Goal: Navigation & Orientation: Find specific page/section

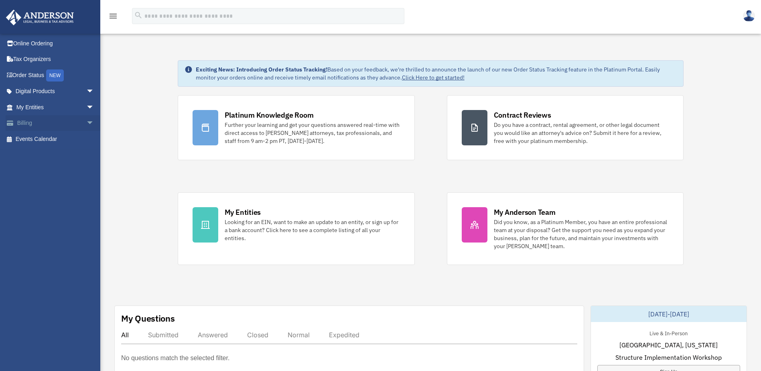
click at [86, 121] on span "arrow_drop_down" at bounding box center [94, 123] width 16 height 16
click at [61, 141] on link "$ Open Invoices" at bounding box center [58, 139] width 95 height 16
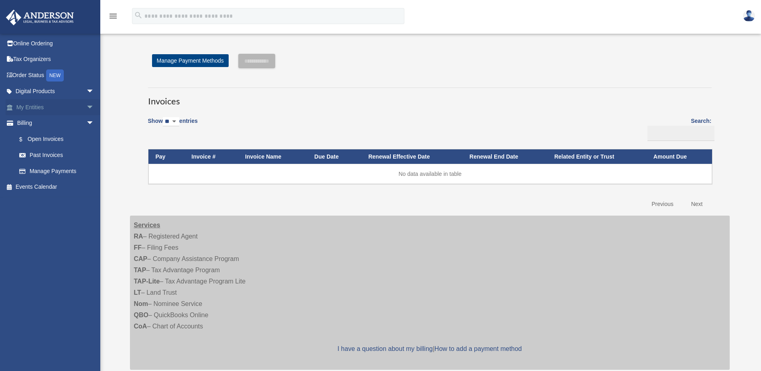
click at [86, 107] on span "arrow_drop_down" at bounding box center [94, 107] width 16 height 16
click at [49, 189] on link "$ Open Invoices" at bounding box center [58, 187] width 95 height 16
click at [47, 188] on link "Events Calendar" at bounding box center [56, 187] width 101 height 16
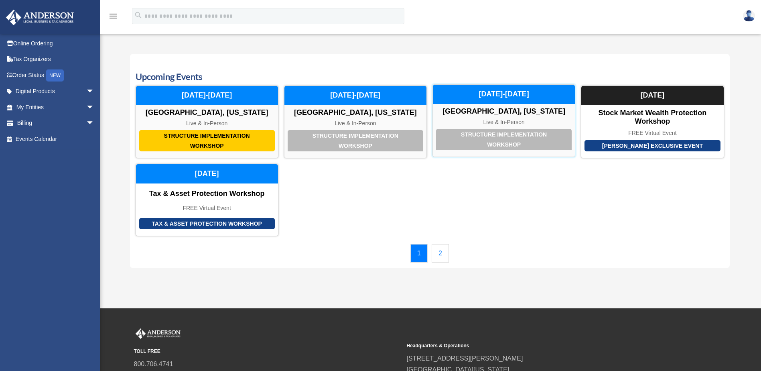
click at [502, 143] on div "Structure Implementation Workshop" at bounding box center [504, 139] width 136 height 21
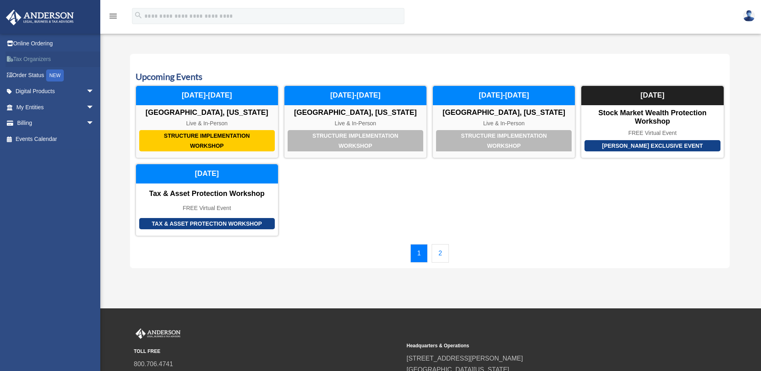
click at [43, 56] on link "Tax Organizers" at bounding box center [56, 59] width 101 height 16
